Goal: Information Seeking & Learning: Learn about a topic

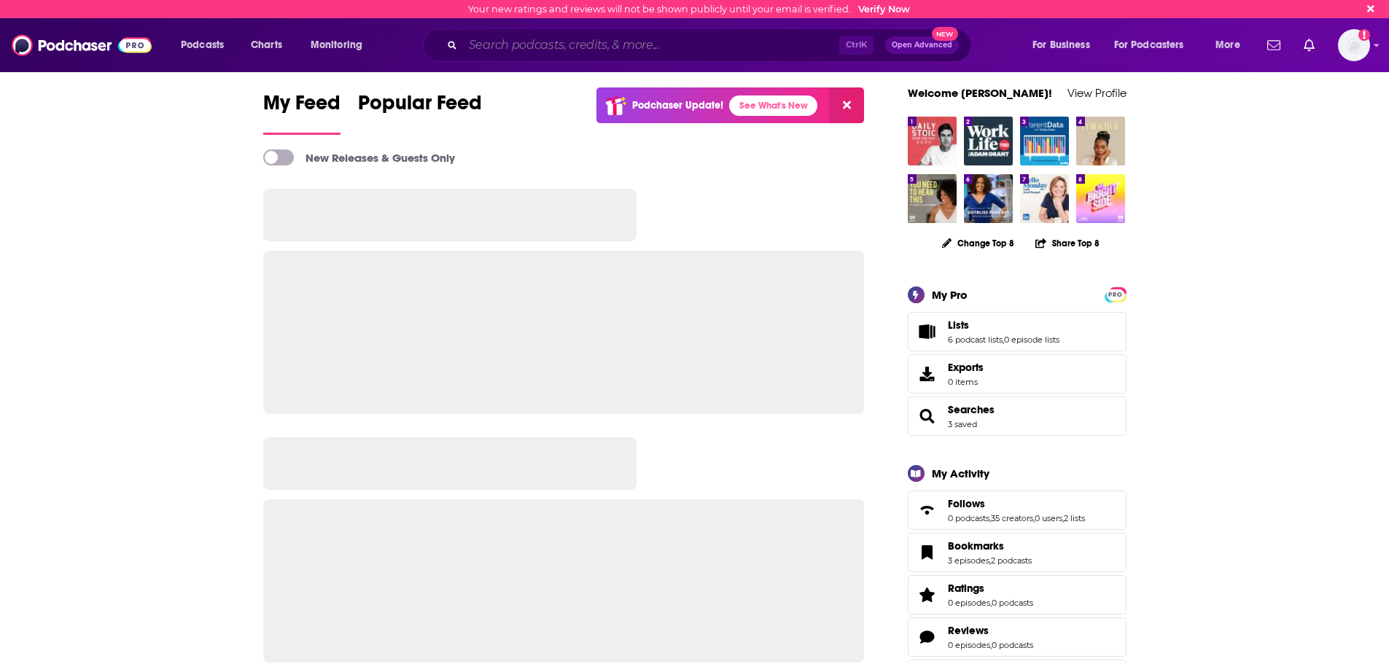
click at [727, 53] on input "Search podcasts, credits, & more..." at bounding box center [651, 45] width 376 height 23
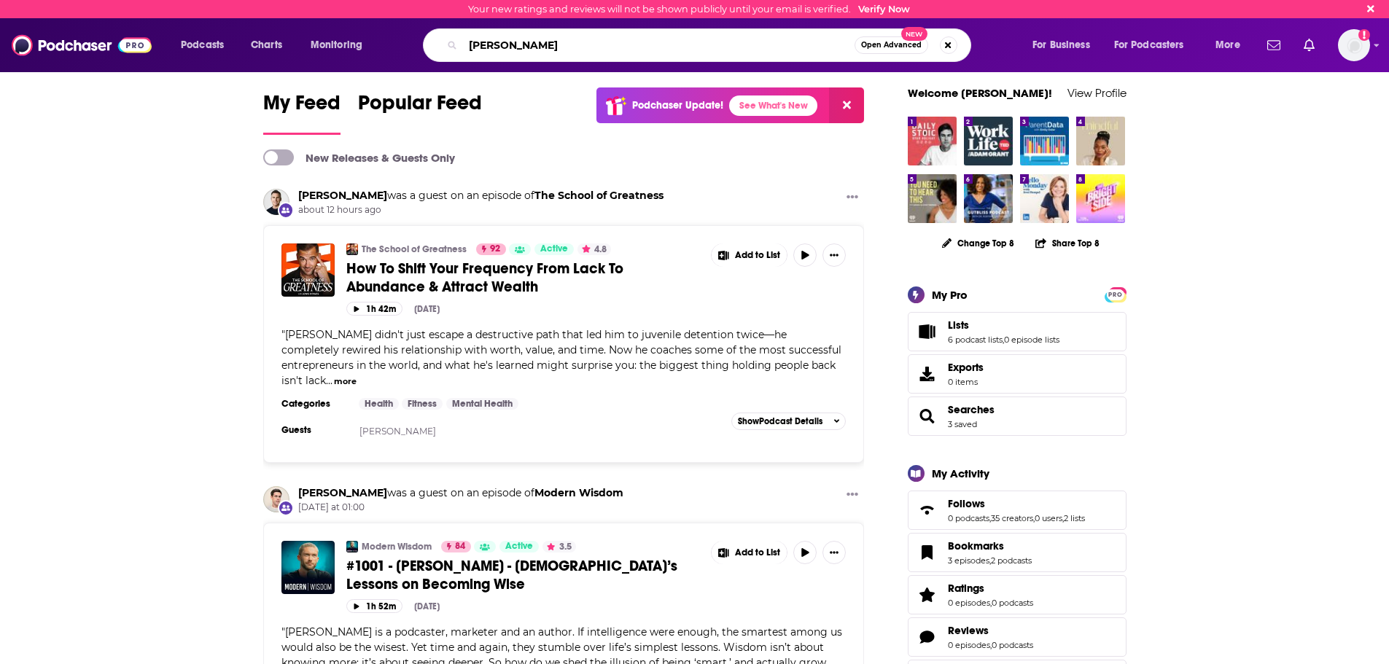
type input "[PERSON_NAME]"
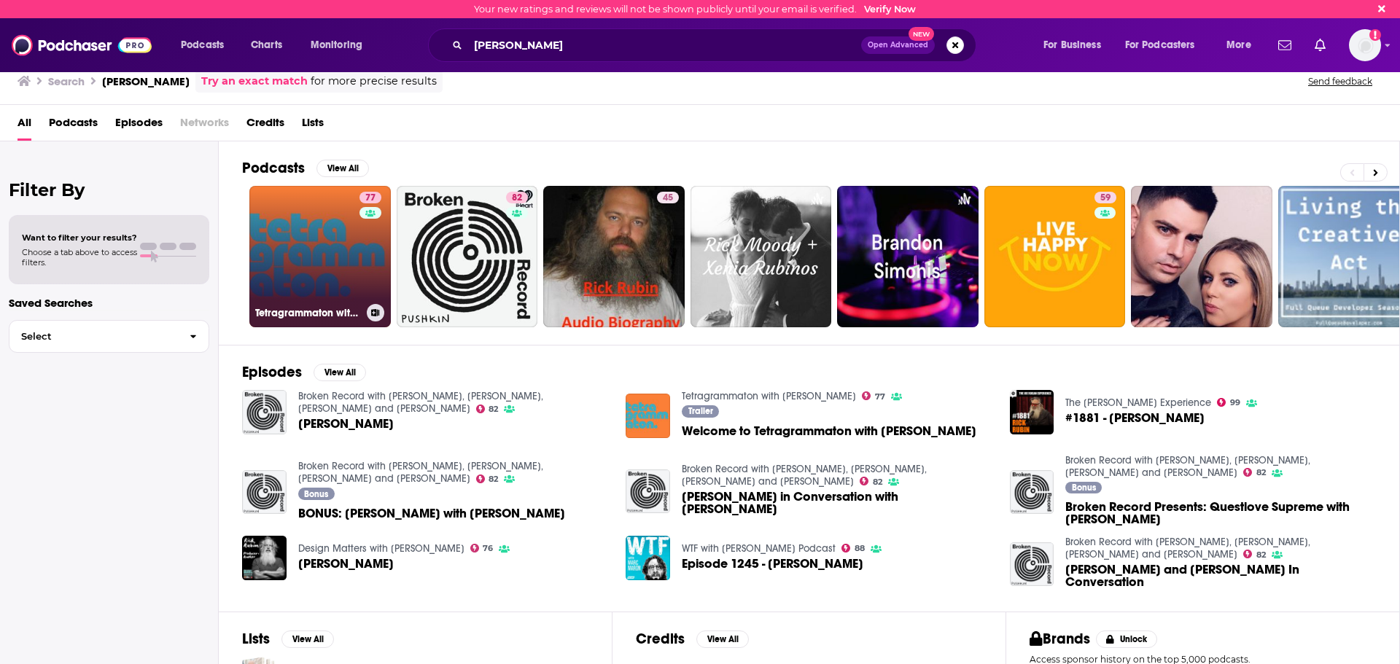
click at [307, 233] on link "77 Tetragrammaton with [PERSON_NAME]" at bounding box center [319, 256] width 141 height 141
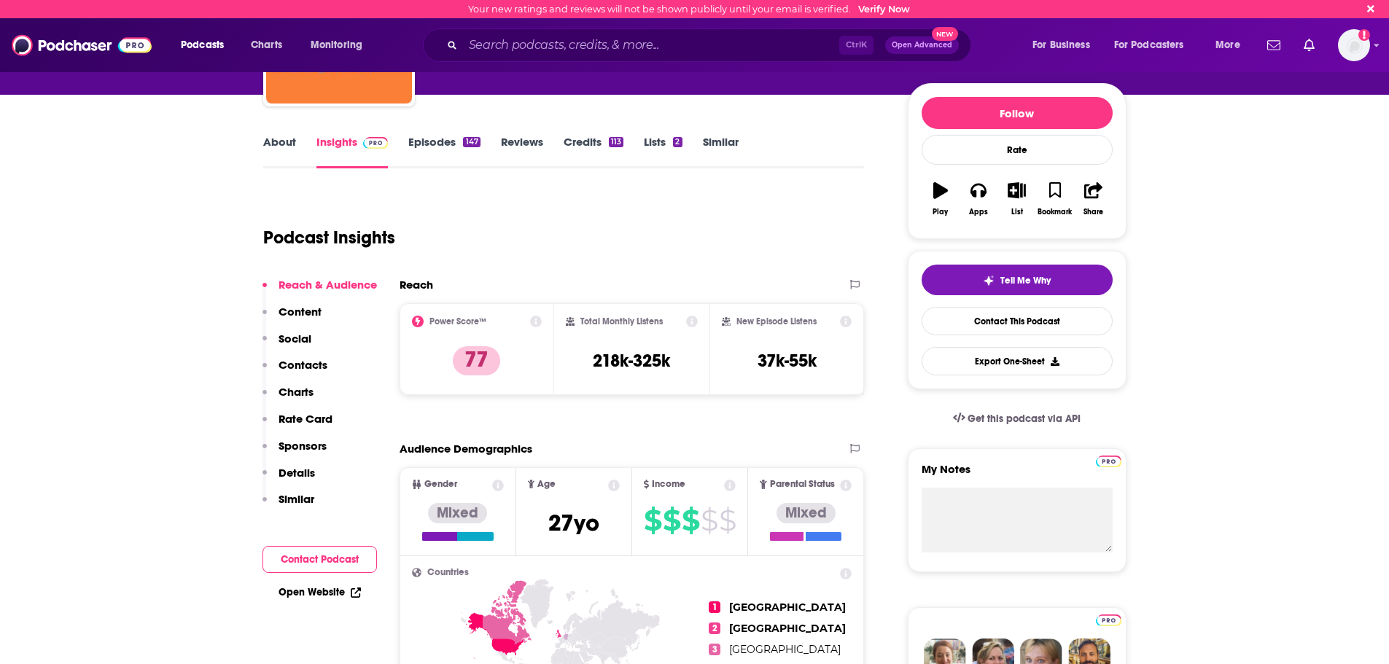
scroll to position [146, 0]
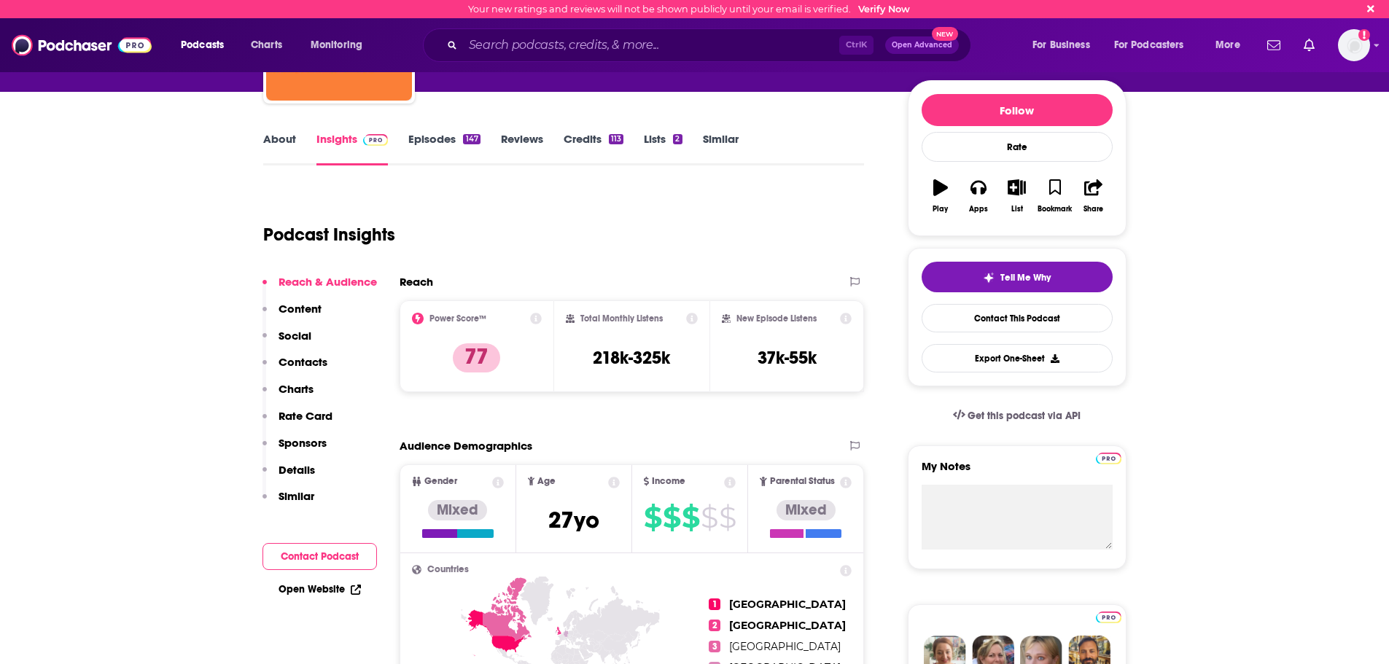
click at [281, 140] on link "About" at bounding box center [279, 149] width 33 height 34
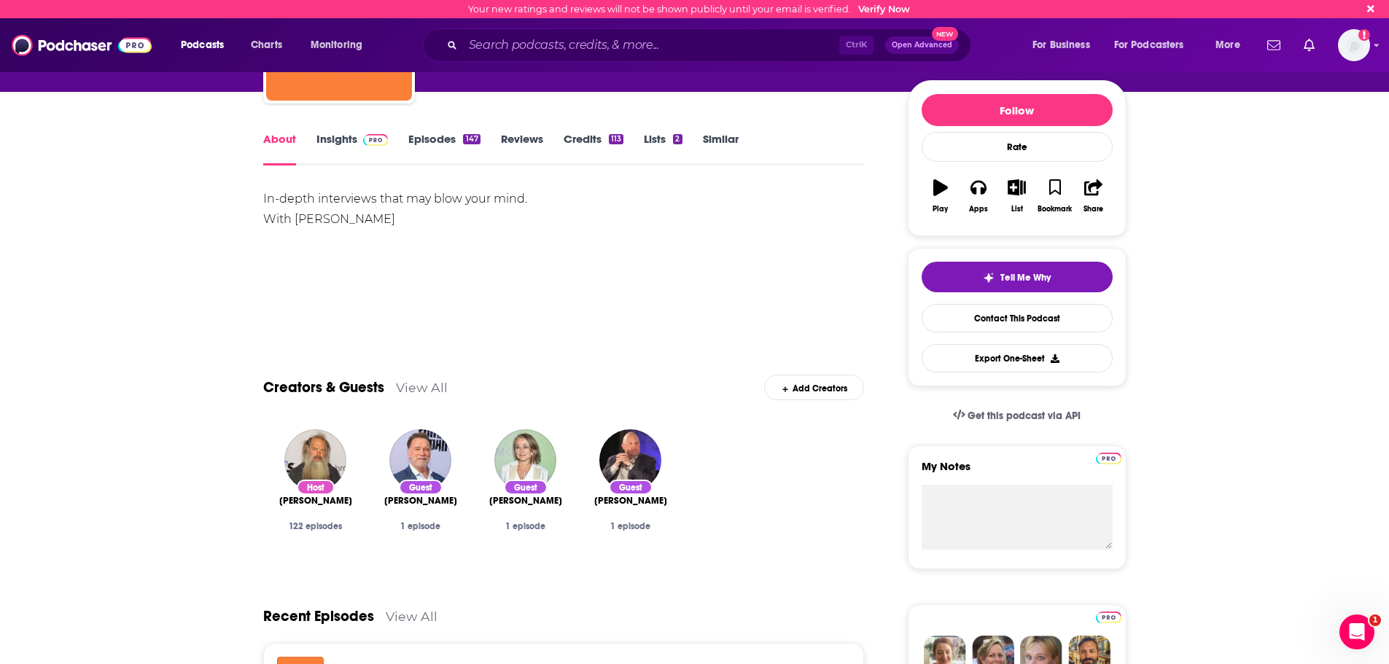
click at [338, 139] on link "Insights" at bounding box center [352, 149] width 72 height 34
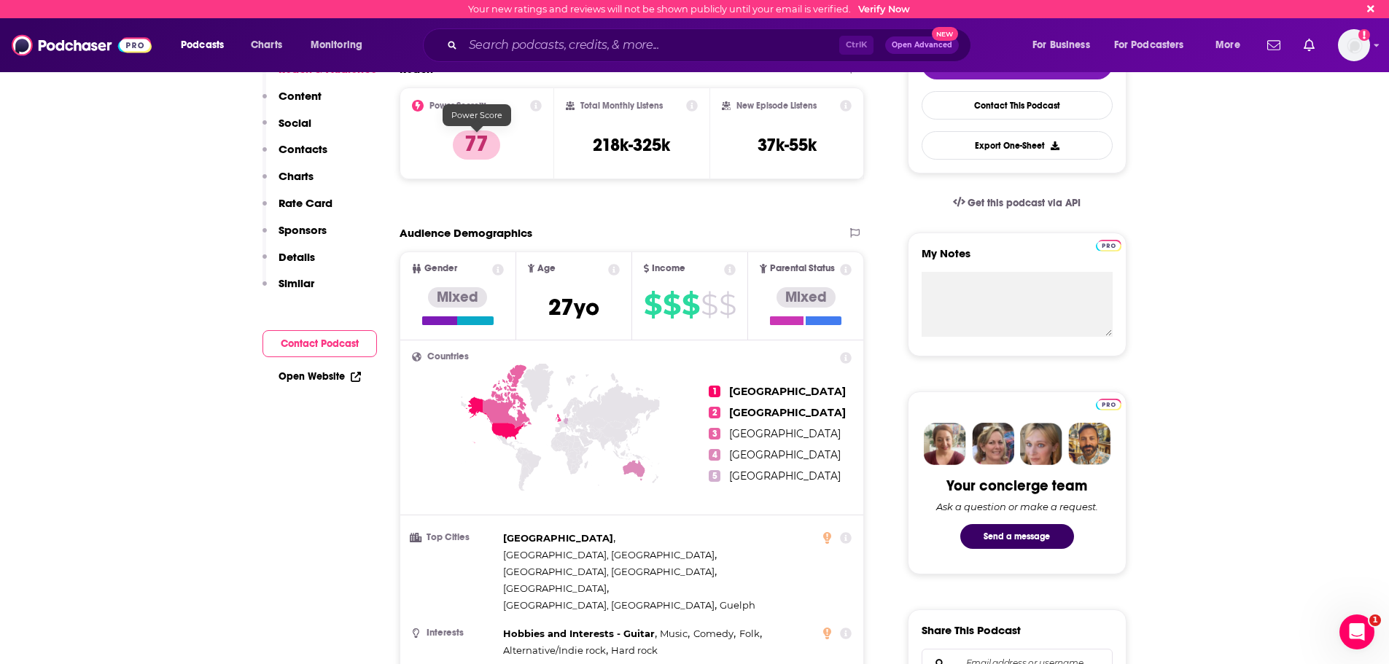
scroll to position [365, 0]
